Goal: Information Seeking & Learning: Learn about a topic

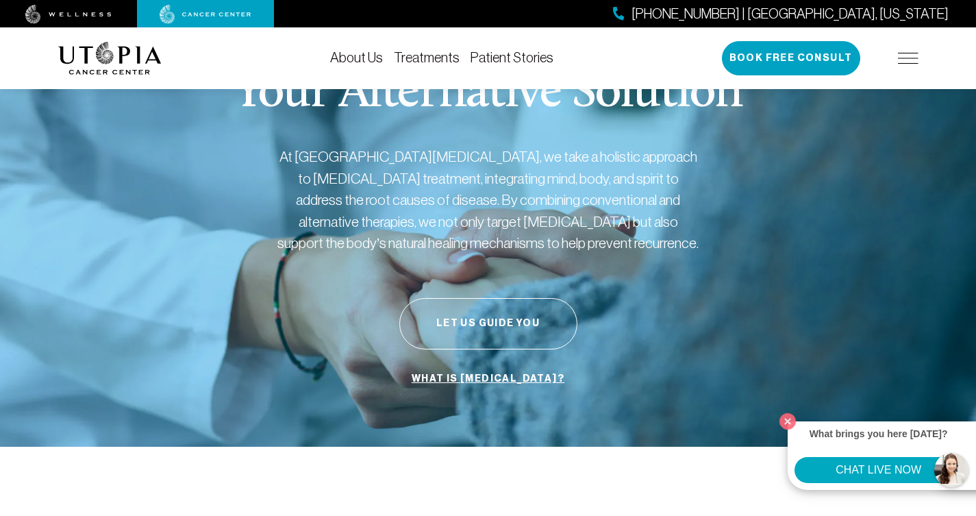
scroll to position [48, 0]
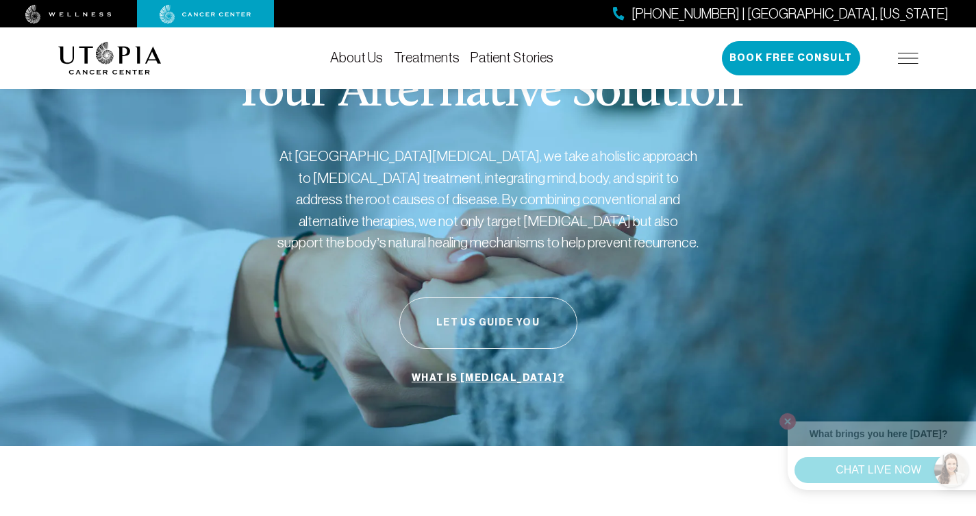
click at [482, 320] on button "Let Us Guide You" at bounding box center [488, 322] width 178 height 51
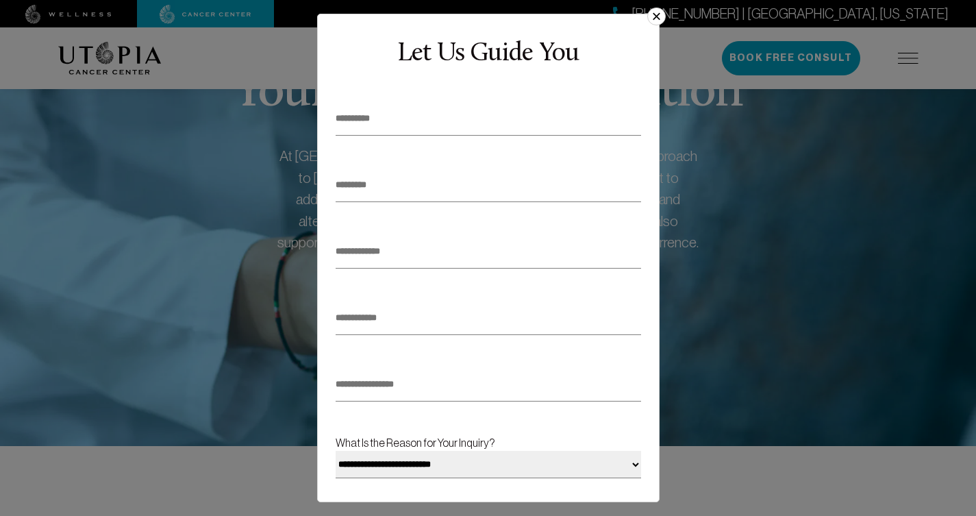
click at [659, 16] on button "×" at bounding box center [656, 17] width 18 height 18
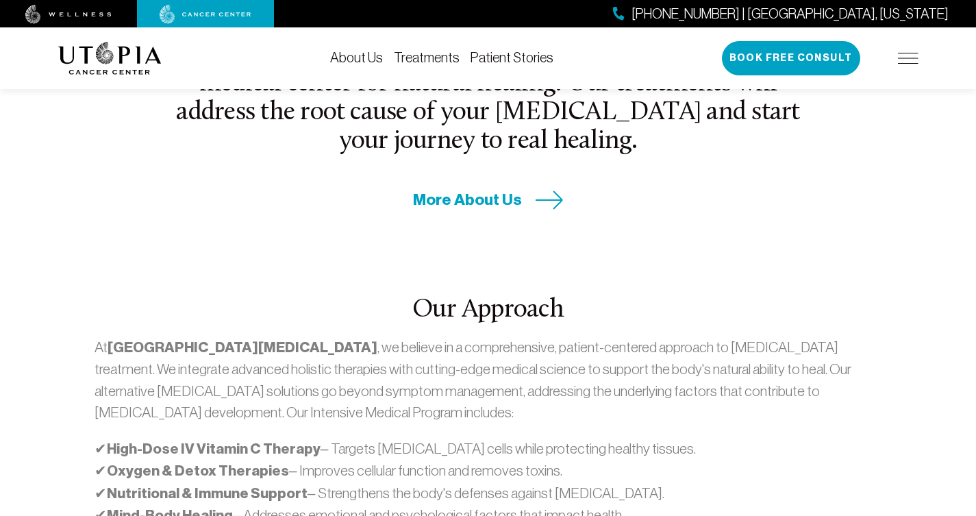
scroll to position [511, 0]
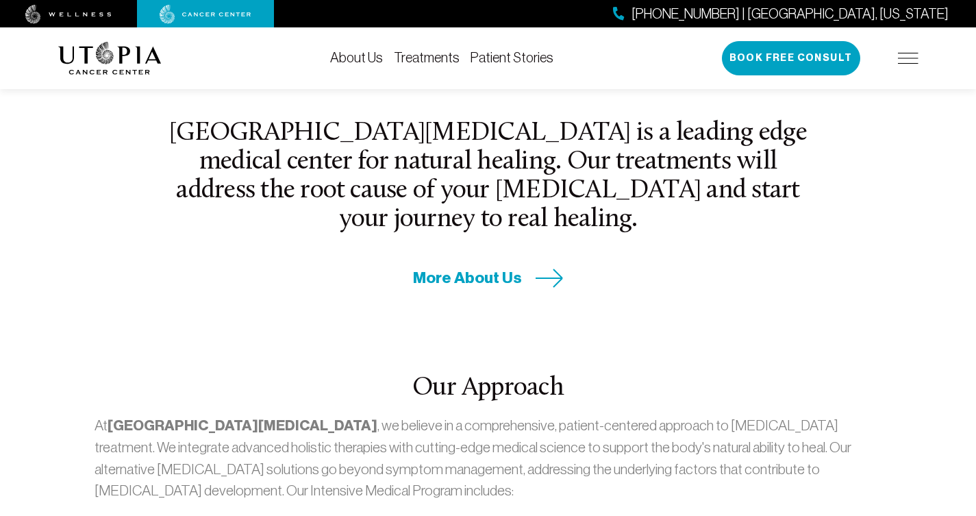
click at [440, 56] on link "Treatments" at bounding box center [427, 57] width 66 height 15
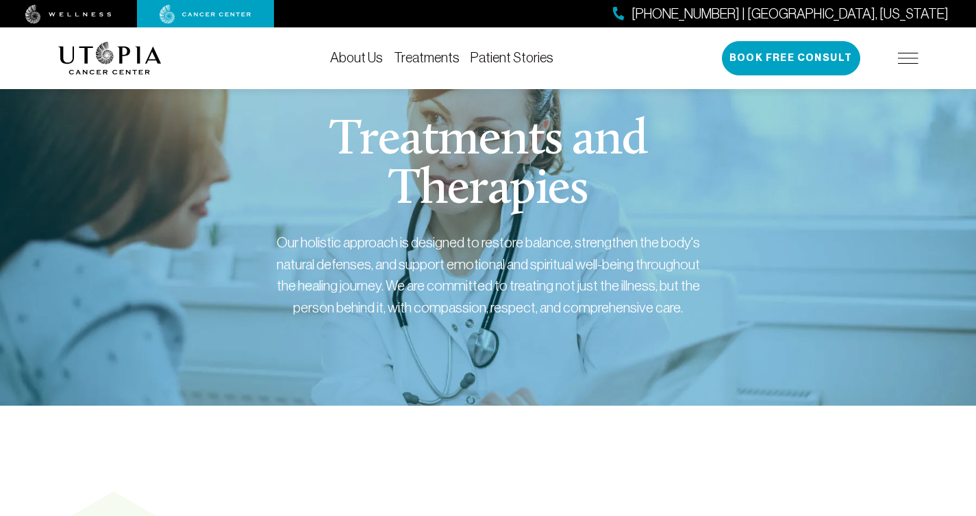
click at [921, 56] on div "About Us Treatments Patient Stories [PHONE_NUMBER] | [GEOGRAPHIC_DATA], [US_STA…" at bounding box center [488, 58] width 876 height 62
click at [906, 59] on img at bounding box center [908, 58] width 21 height 11
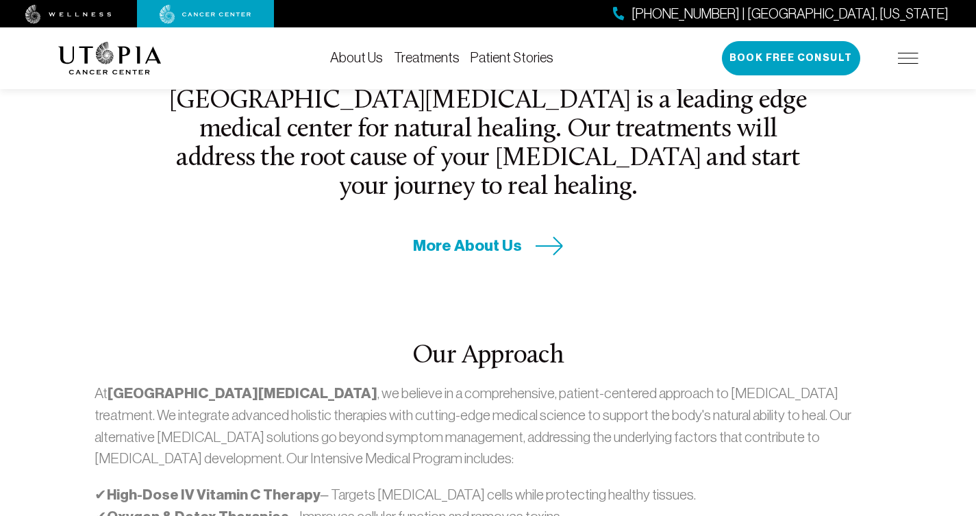
scroll to position [526, 0]
